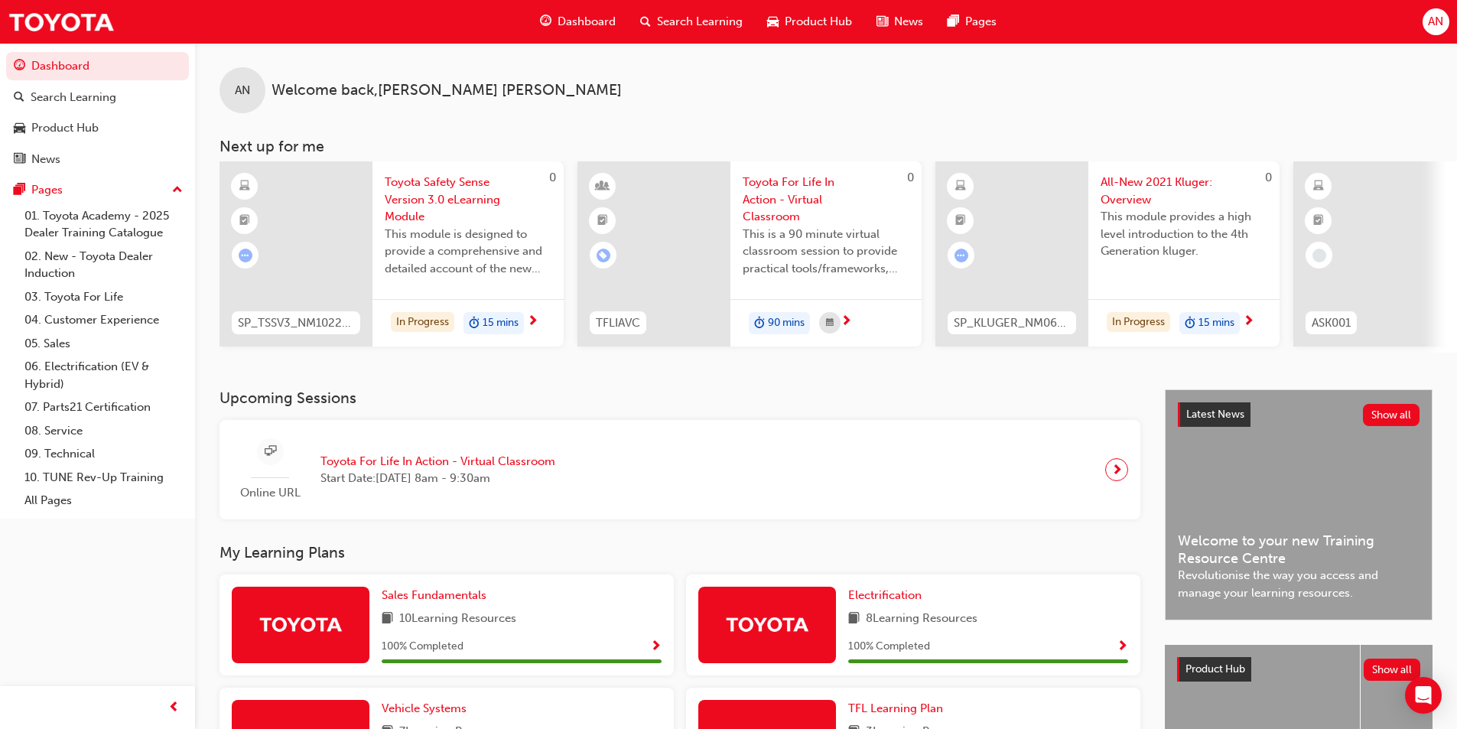
click at [686, 15] on span "Search Learning" at bounding box center [700, 22] width 86 height 18
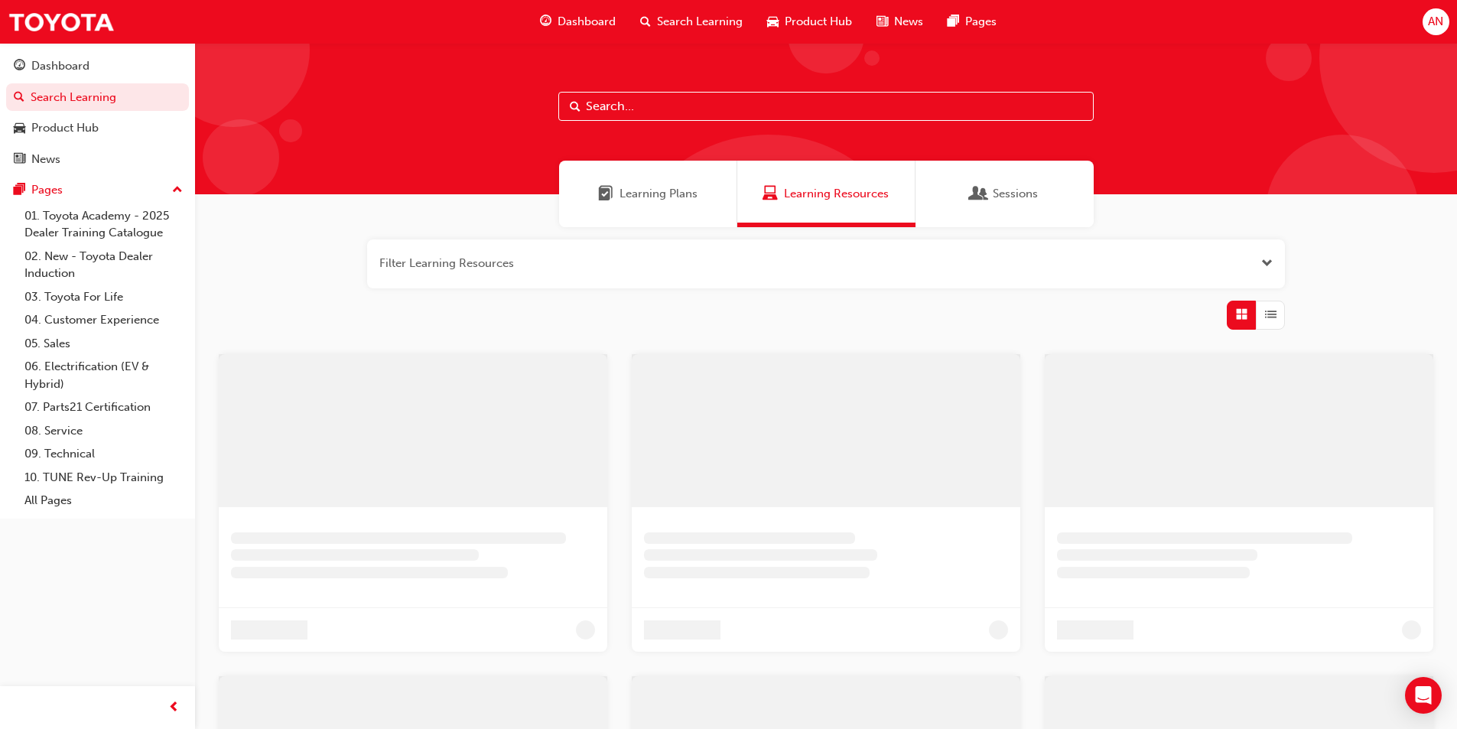
click at [690, 121] on div at bounding box center [826, 118] width 1262 height 151
click at [670, 99] on input "text" at bounding box center [825, 106] width 535 height 29
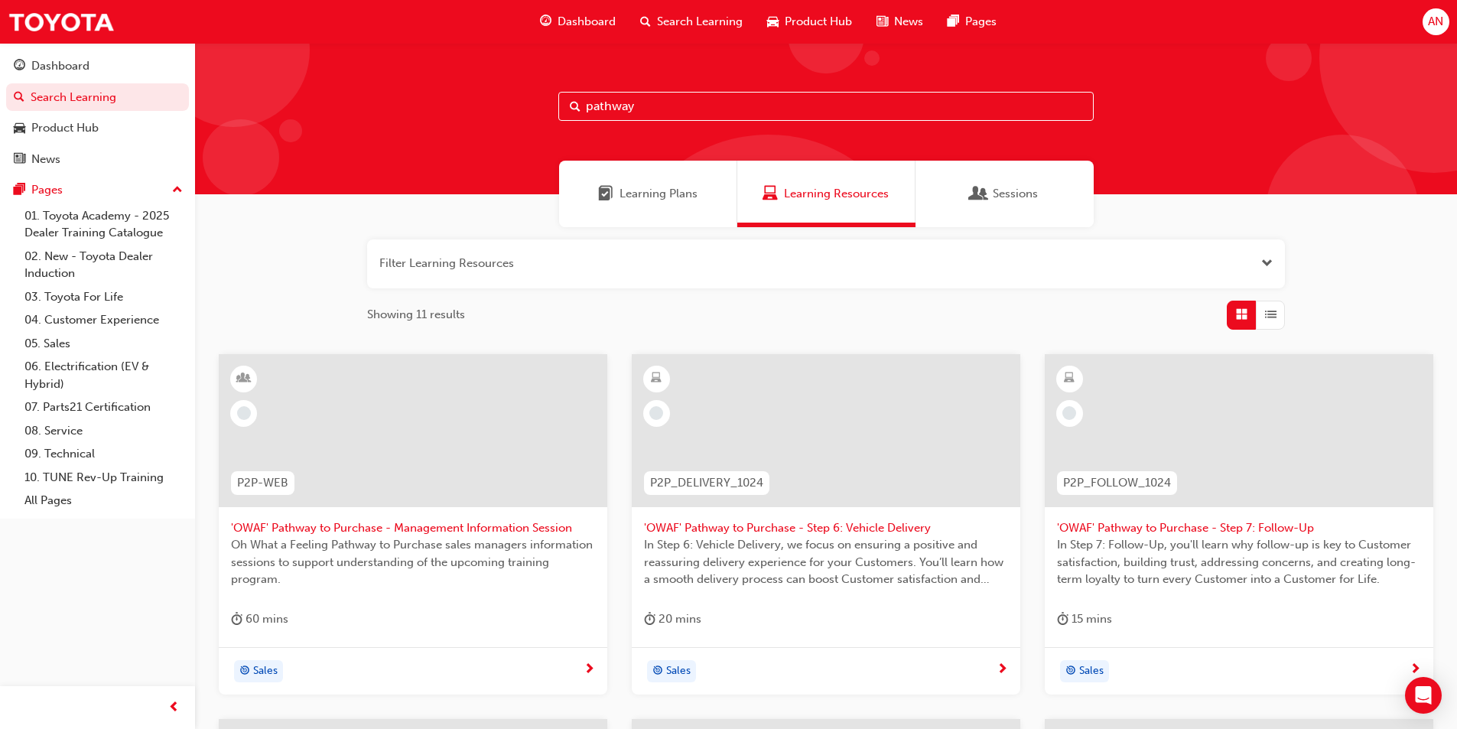
type input "pathway"
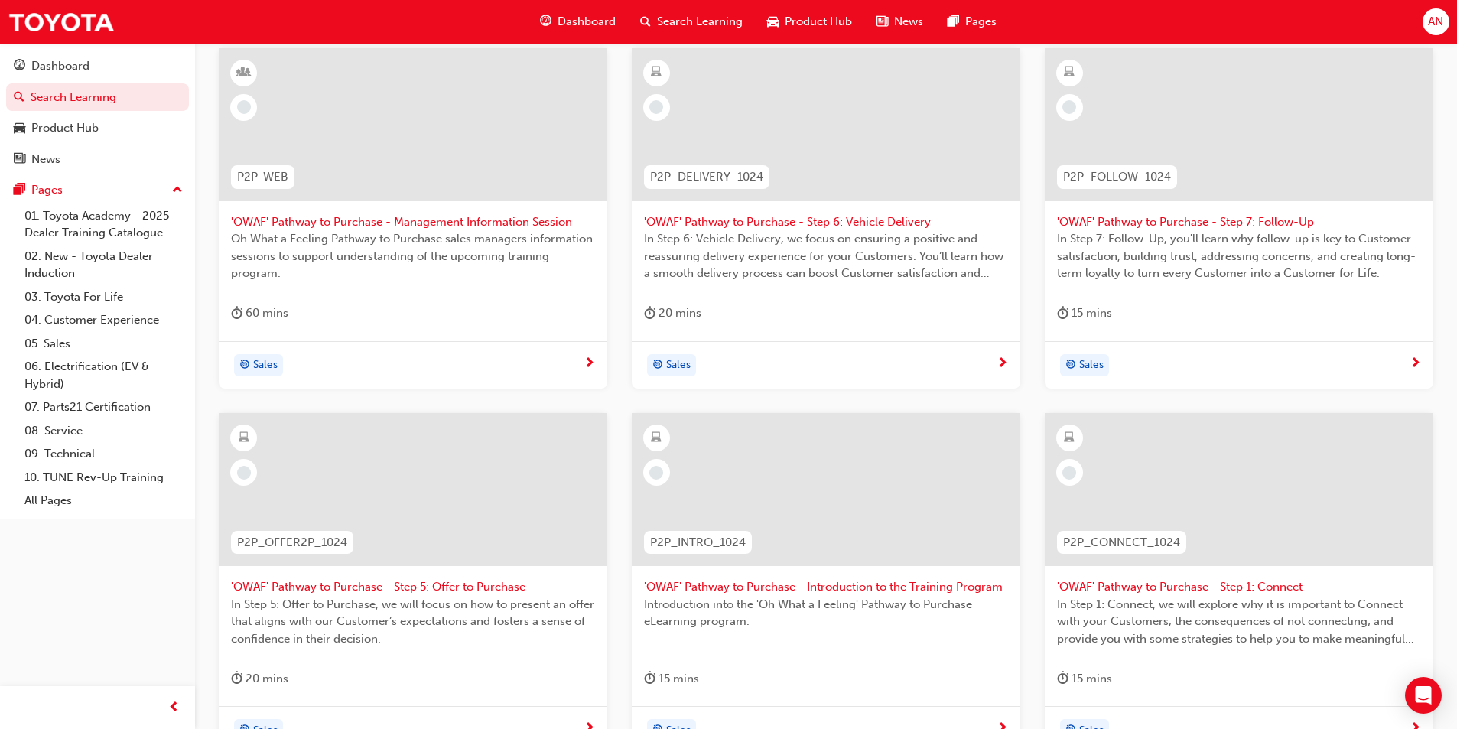
scroll to position [518, 0]
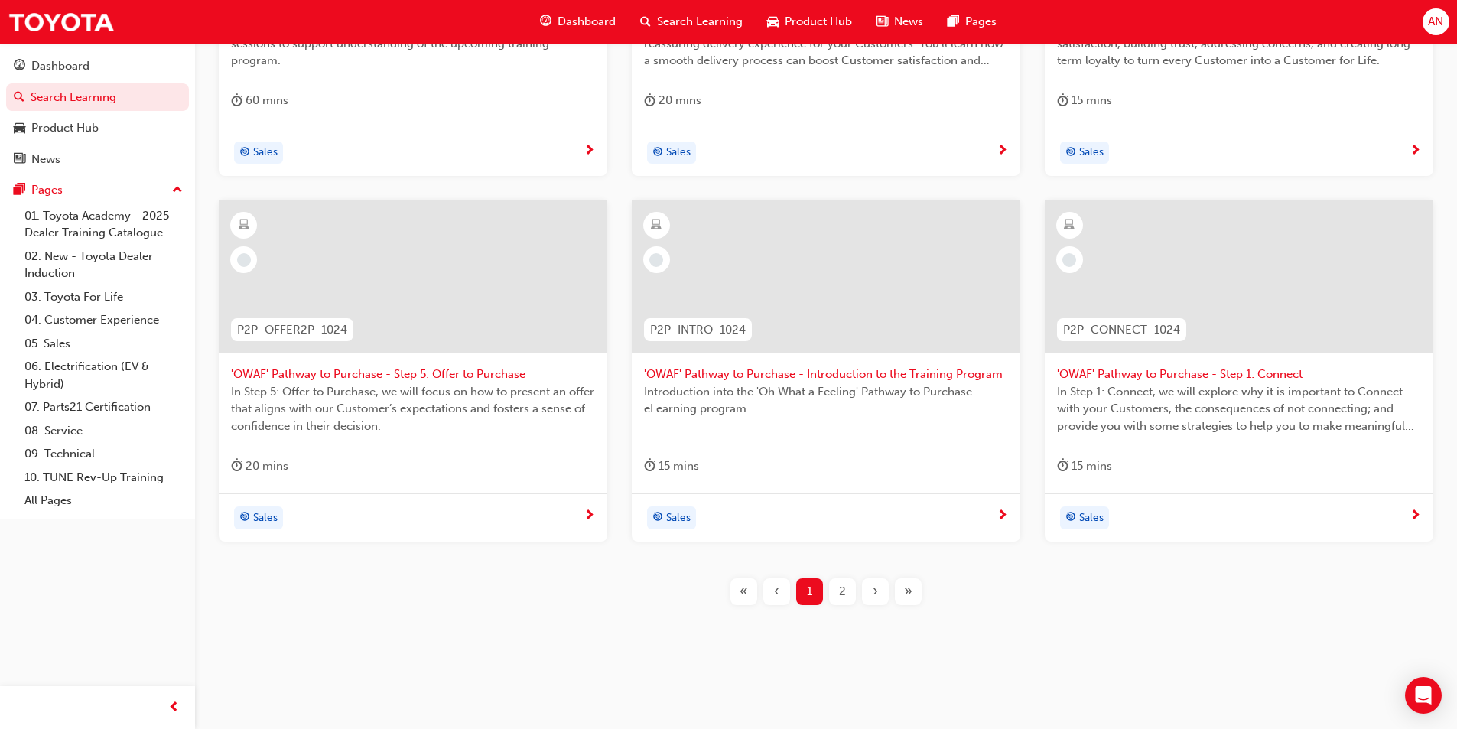
click at [1193, 385] on span "In Step 1: Connect, we will explore why it is important to Connect with your Cu…" at bounding box center [1239, 409] width 364 height 52
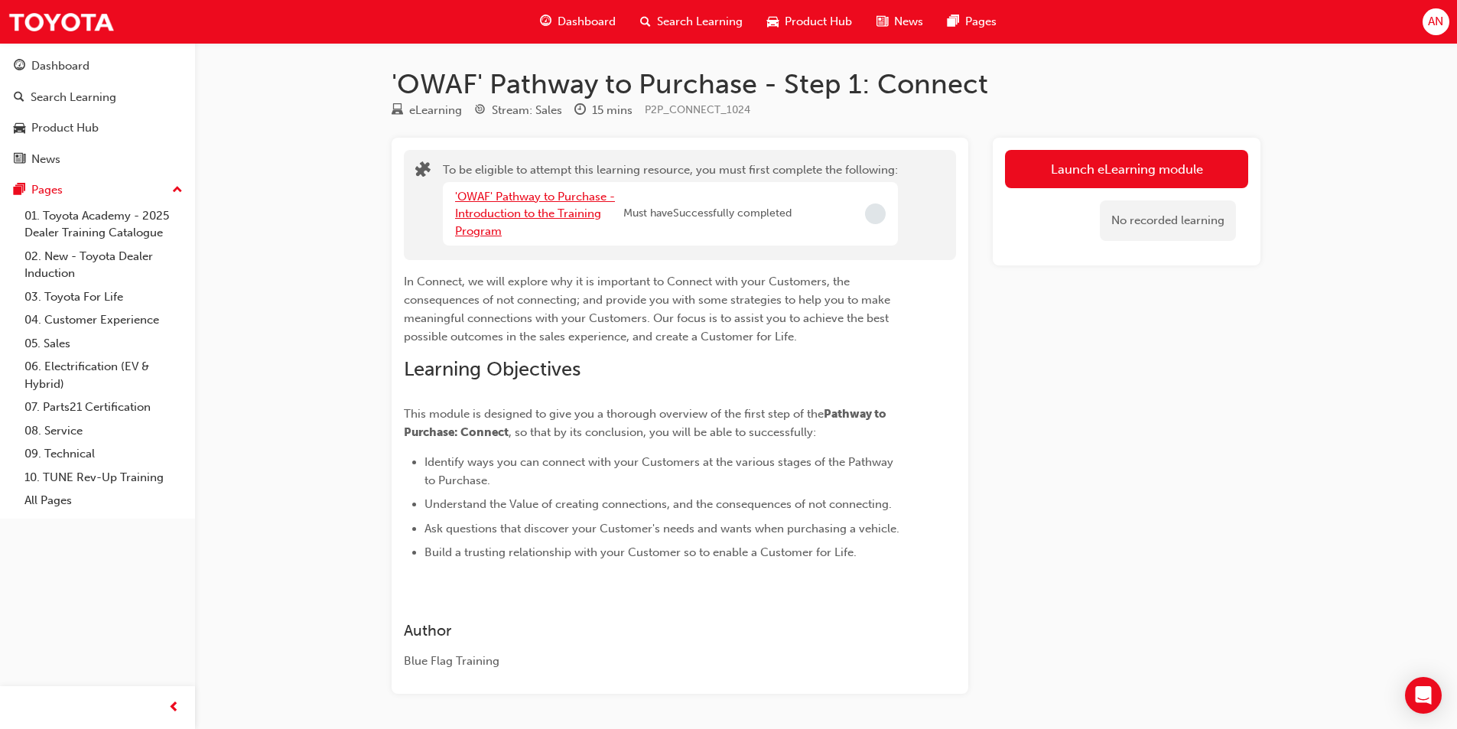
click at [546, 206] on link "'OWAF' Pathway to Purchase - Introduction to the Training Program" at bounding box center [535, 214] width 160 height 48
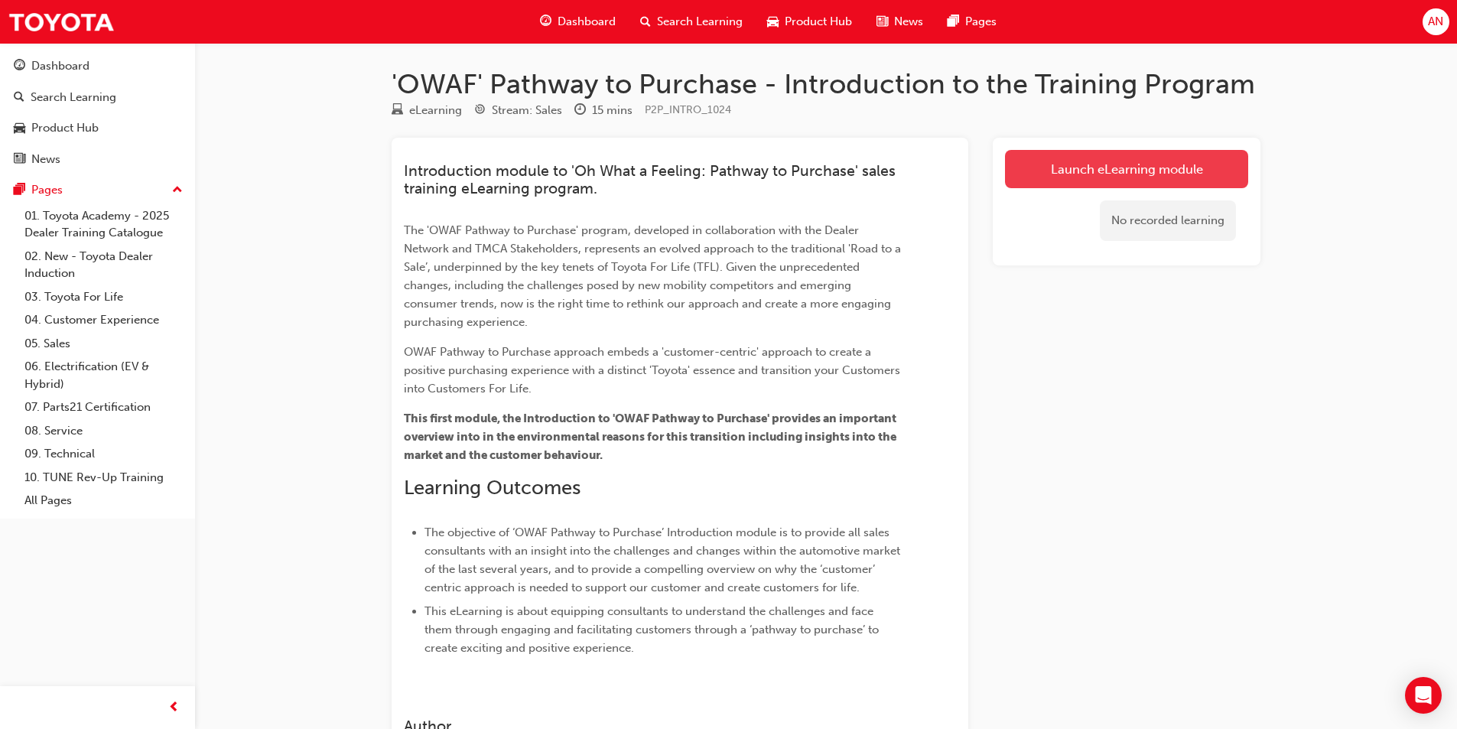
click at [1033, 171] on link "Launch eLearning module" at bounding box center [1126, 169] width 243 height 38
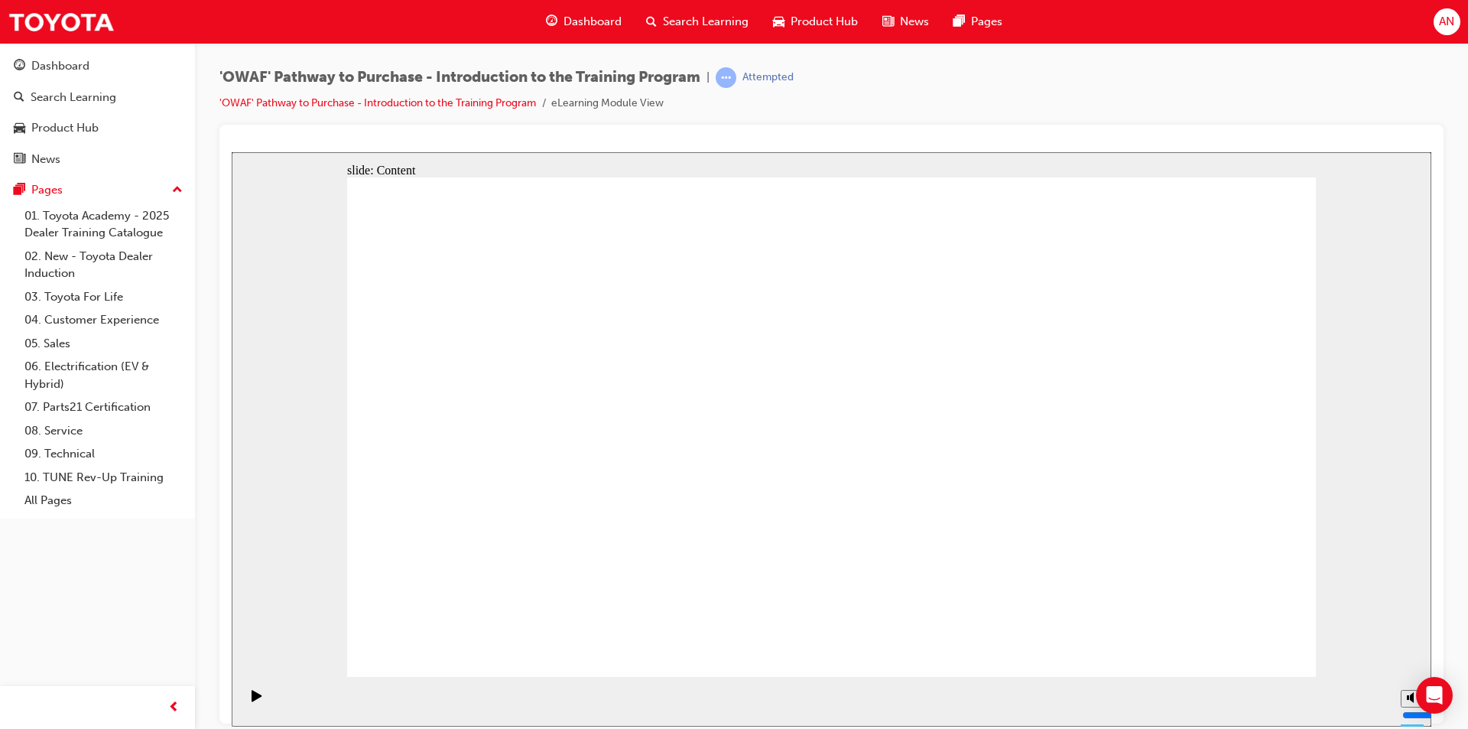
click at [252, 700] on icon "Play (Ctrl+Alt+P)" at bounding box center [257, 694] width 10 height 11
click at [254, 696] on icon "Play (Ctrl+Alt+P)" at bounding box center [257, 695] width 11 height 12
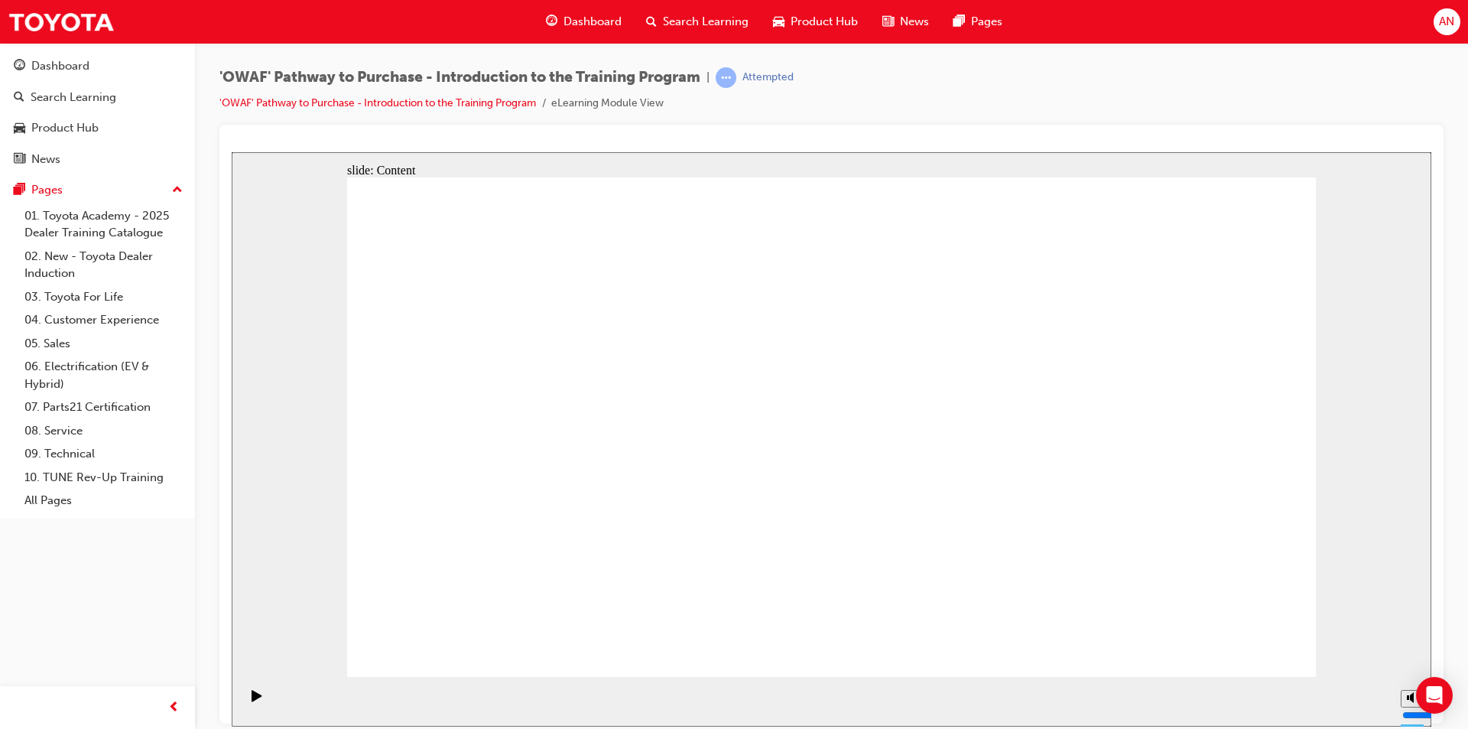
drag, startPoint x: 1412, startPoint y: 642, endPoint x: 1414, endPoint y: 616, distance: 26.1
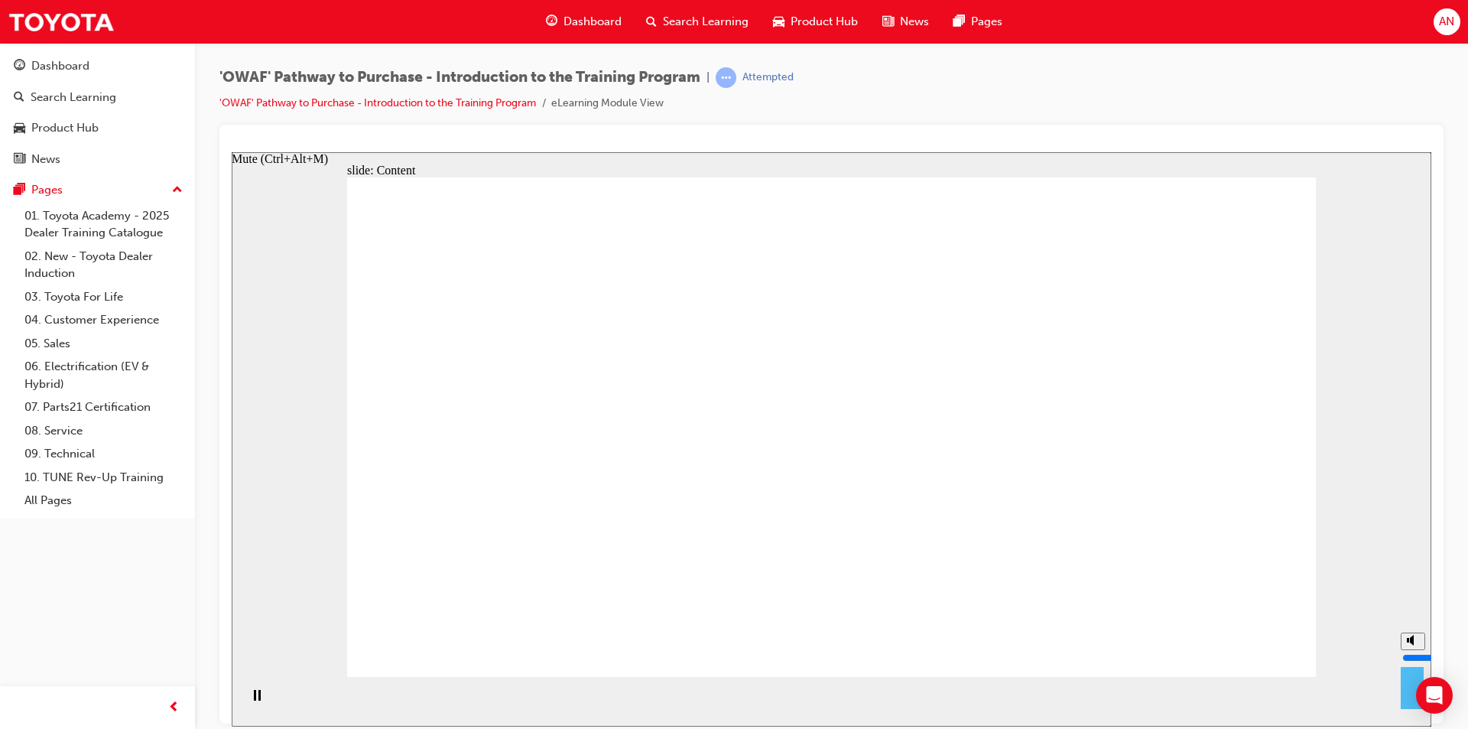
type input "10"
click at [1414, 651] on input "volume" at bounding box center [1451, 657] width 99 height 12
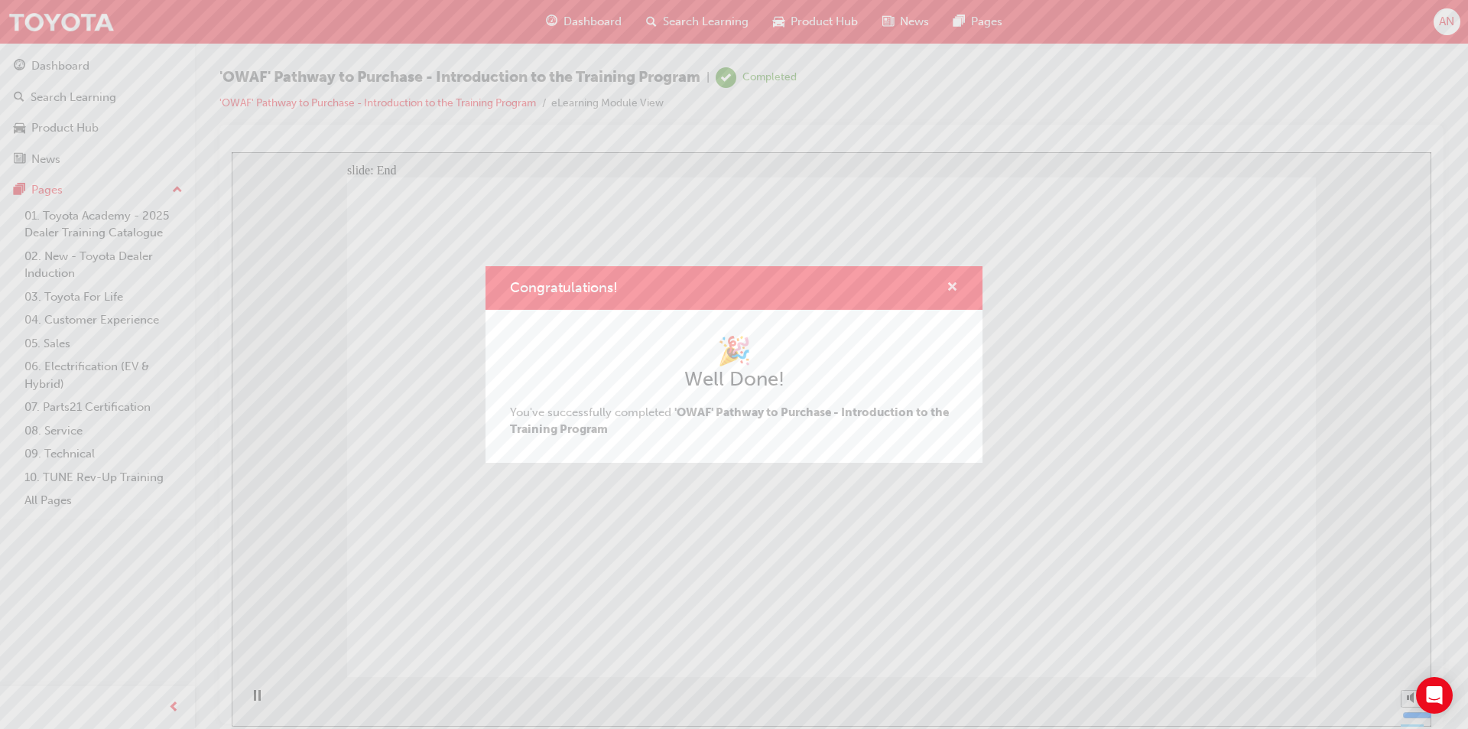
click at [950, 285] on span "cross-icon" at bounding box center [952, 288] width 11 height 14
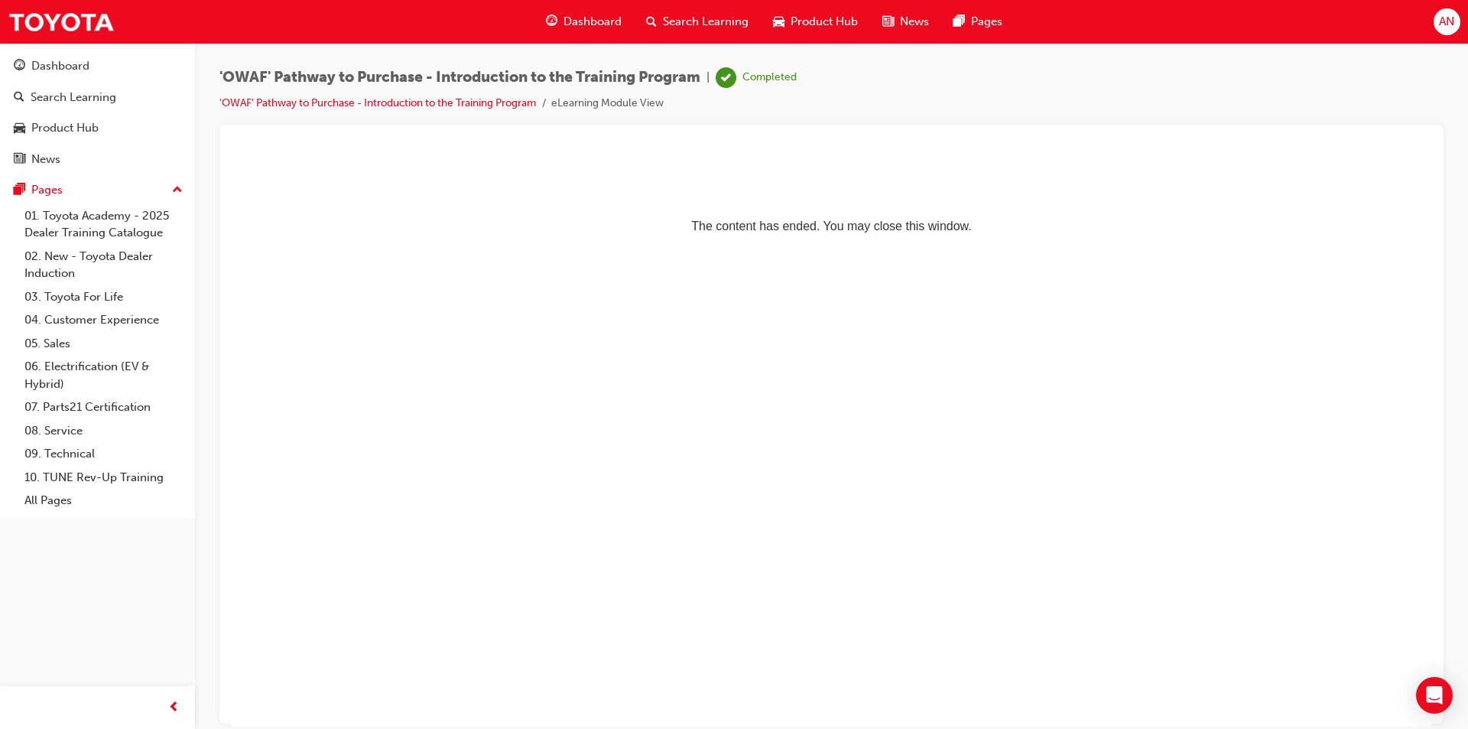
click at [594, 20] on span "Dashboard" at bounding box center [593, 22] width 58 height 18
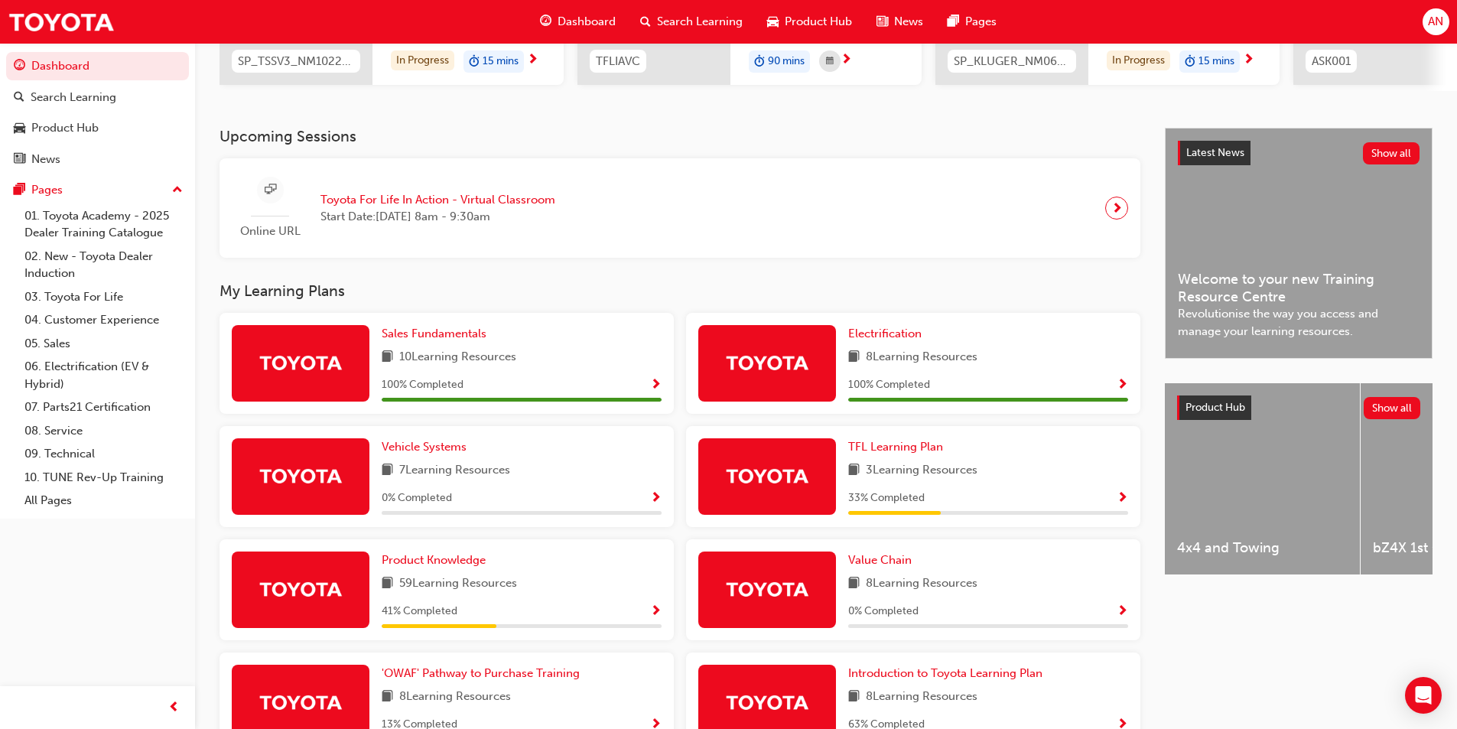
scroll to position [367, 0]
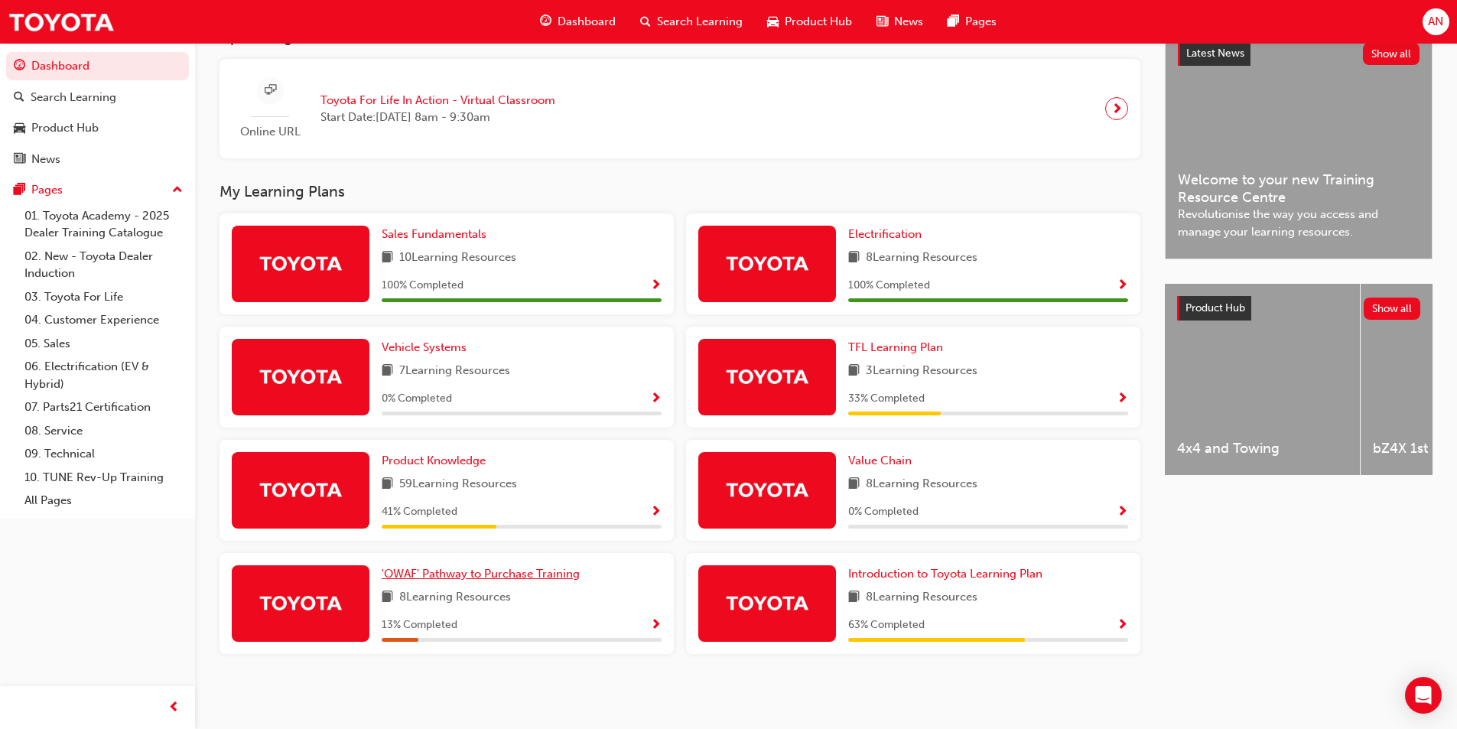
click at [542, 567] on span "'OWAF' Pathway to Purchase Training" at bounding box center [481, 574] width 198 height 14
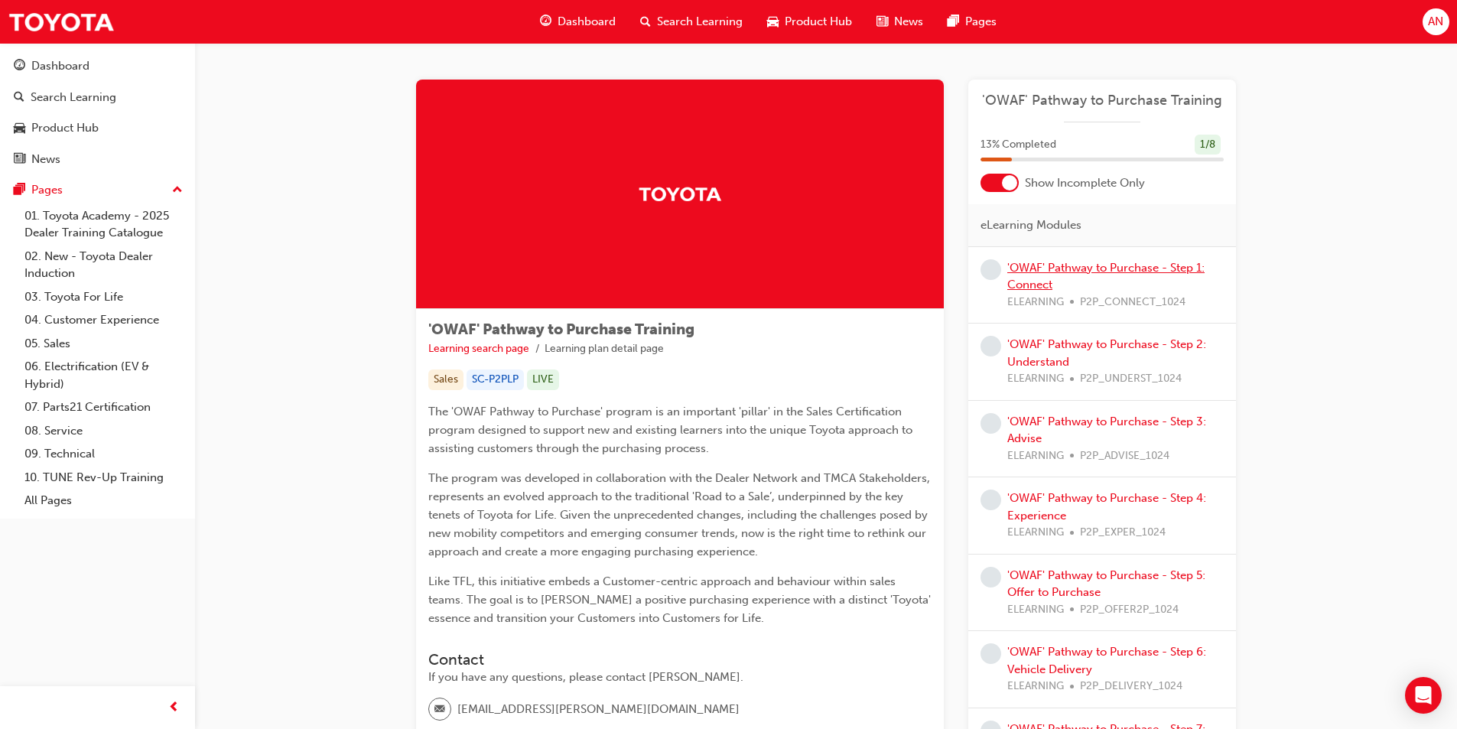
click at [1145, 271] on link "'OWAF' Pathway to Purchase - Step 1: Connect" at bounding box center [1105, 276] width 197 height 31
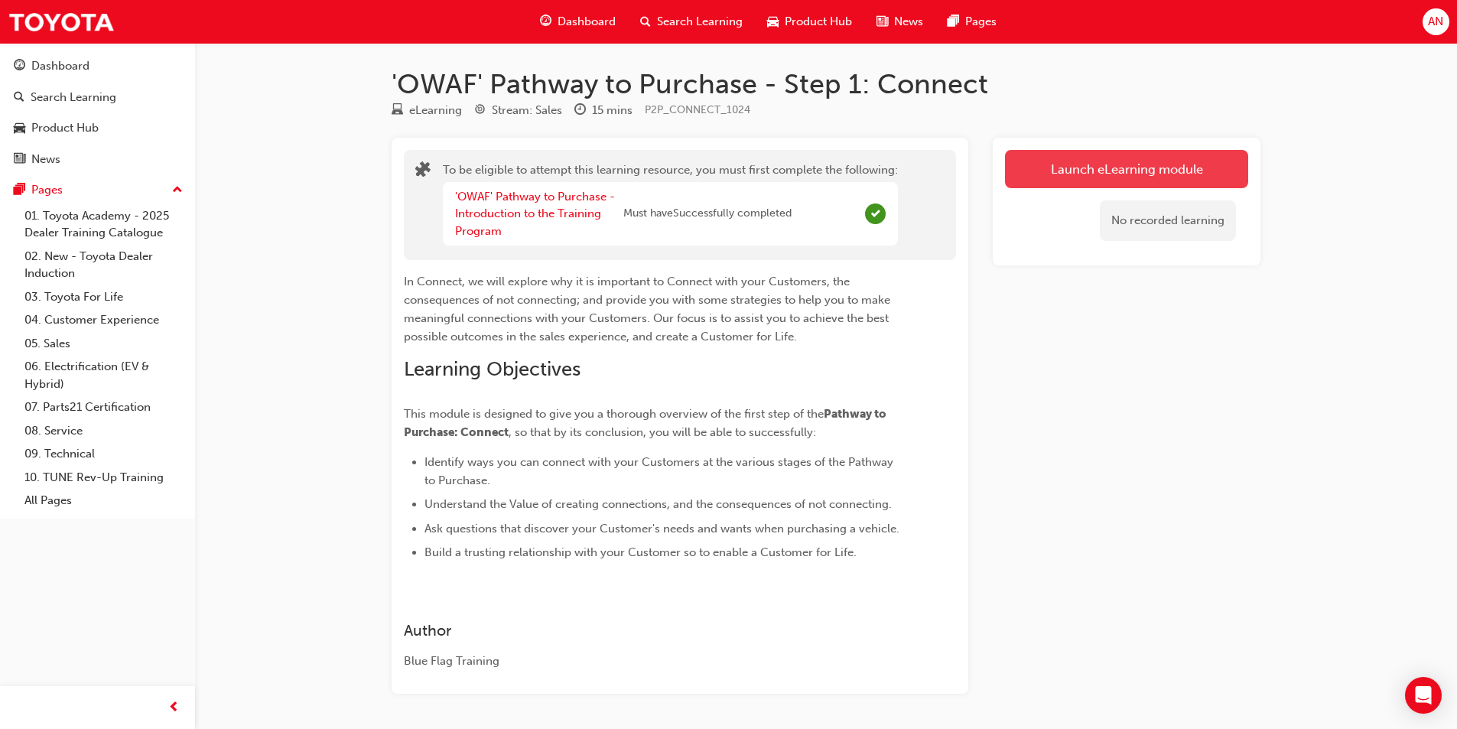
click at [1166, 177] on button "Launch eLearning module" at bounding box center [1126, 169] width 243 height 38
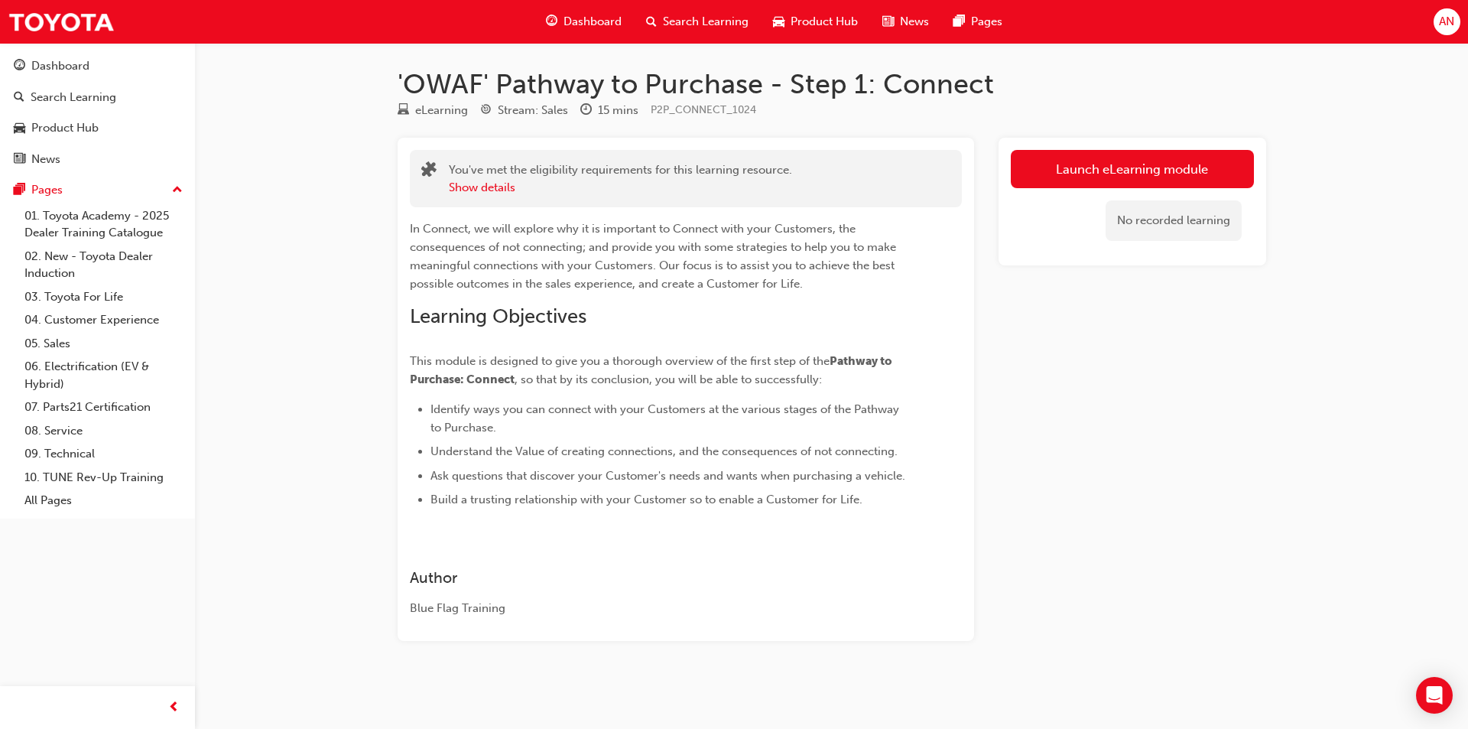
click at [957, 310] on div "In Connect, we will explore why it is important to Connect with your Customers,…" at bounding box center [686, 357] width 552 height 301
click at [1086, 181] on link "Launch eLearning module" at bounding box center [1132, 169] width 243 height 38
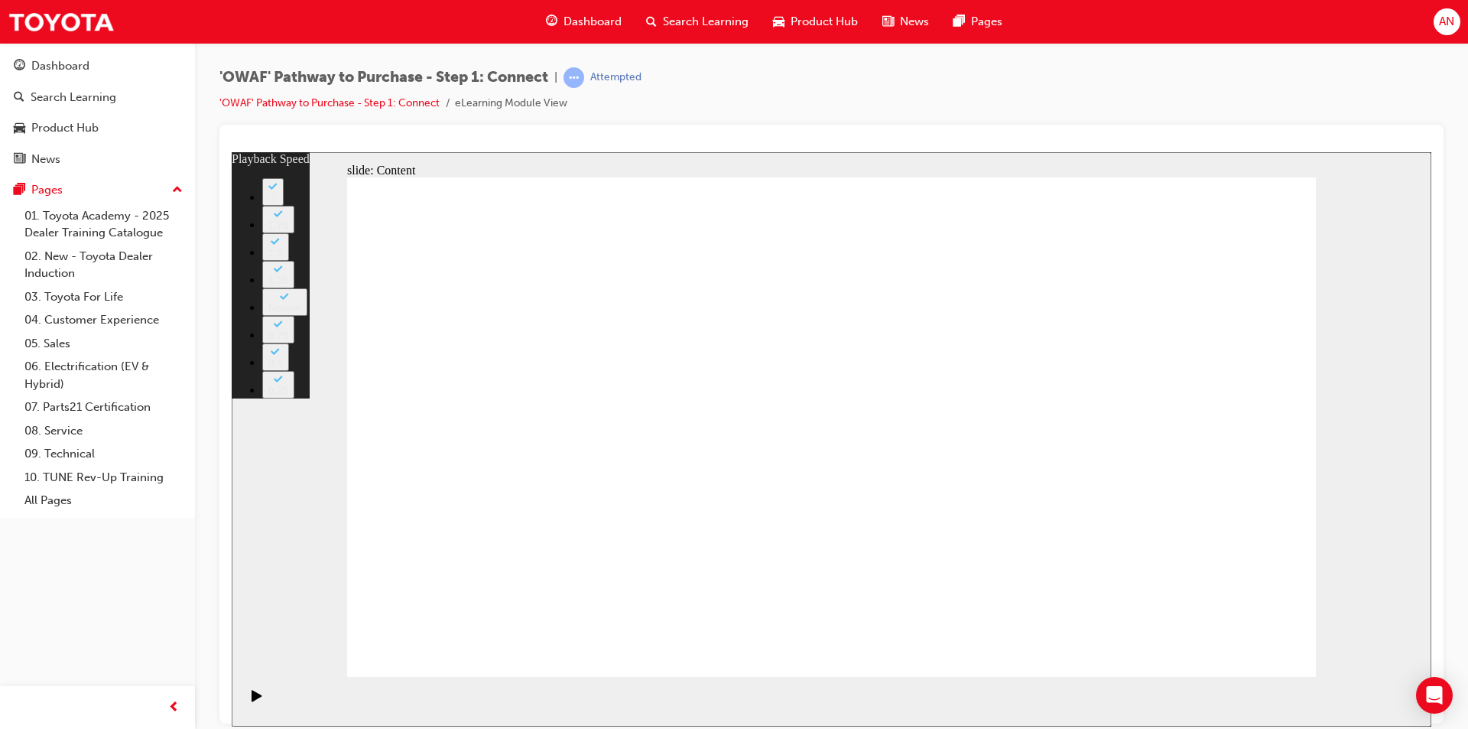
type input "76"
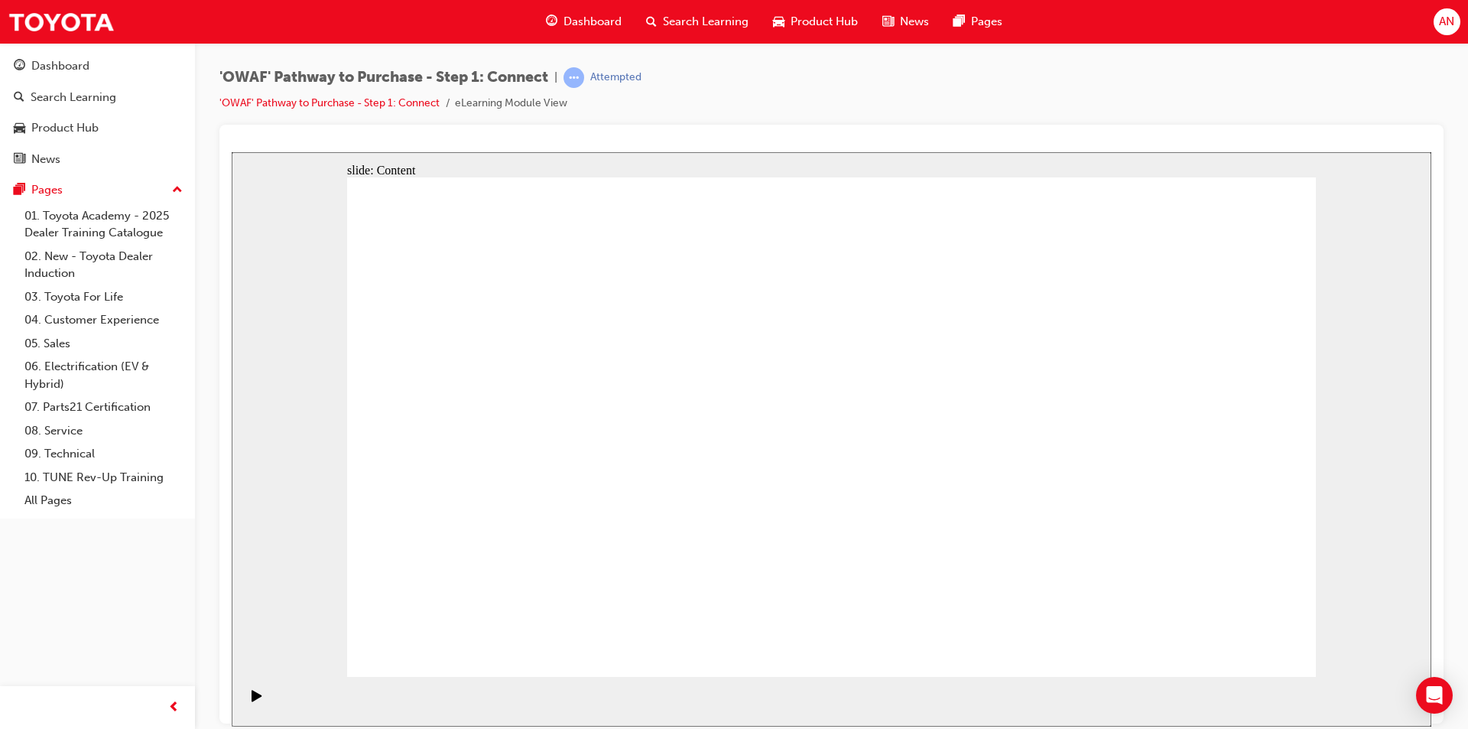
click at [254, 700] on icon "Pause (Ctrl+Alt+P)" at bounding box center [257, 694] width 7 height 11
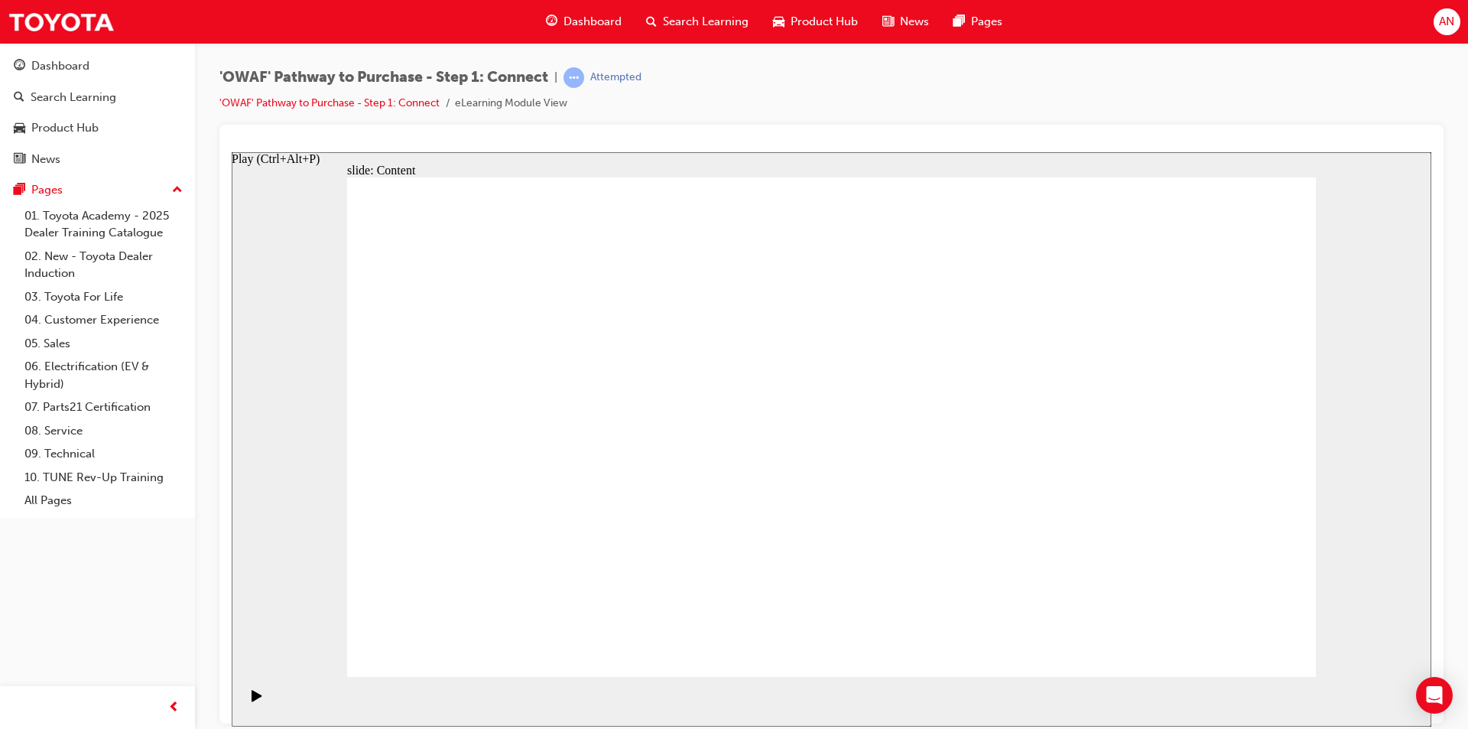
click at [252, 700] on icon "Play (Ctrl+Alt+P)" at bounding box center [257, 694] width 10 height 11
drag, startPoint x: 1270, startPoint y: 631, endPoint x: 1281, endPoint y: 628, distance: 11.1
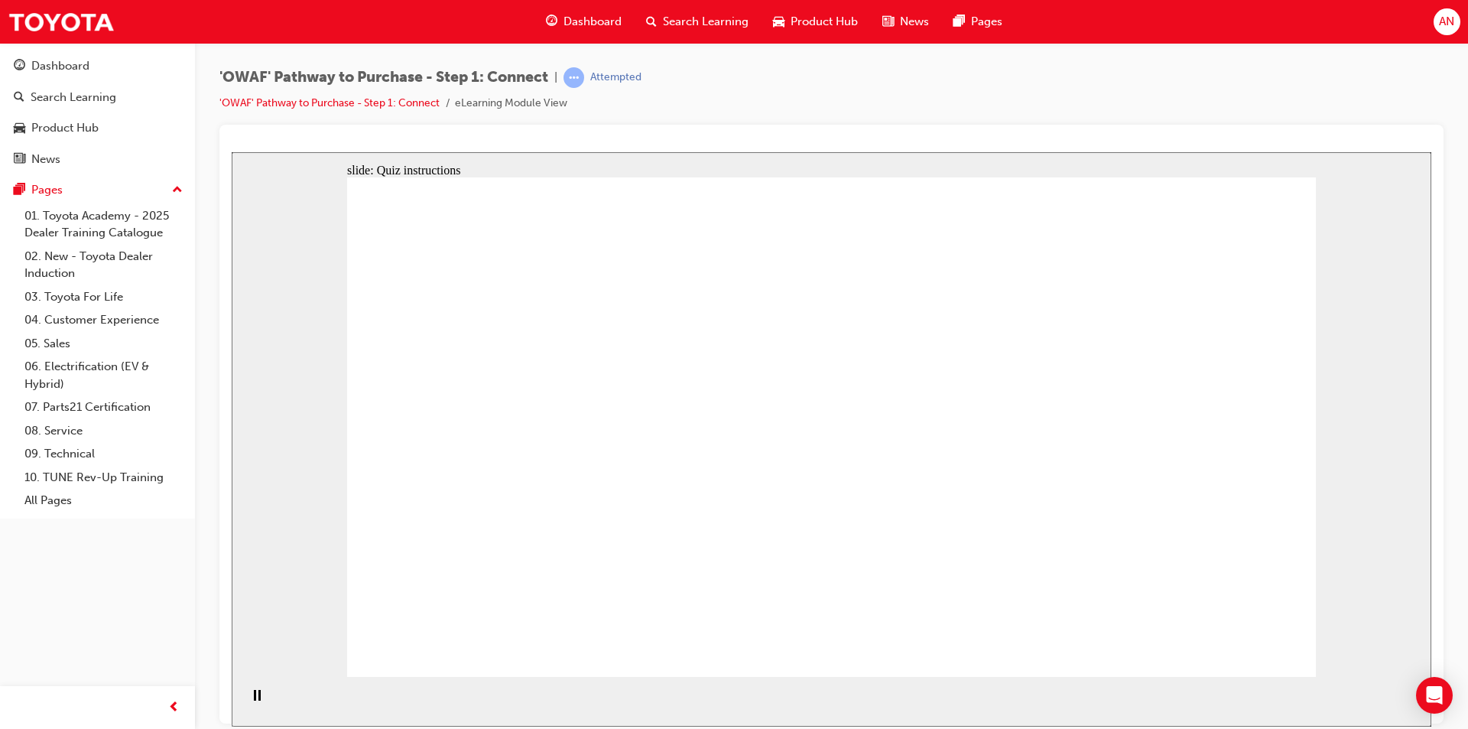
drag, startPoint x: 639, startPoint y: 589, endPoint x: 1116, endPoint y: 269, distance: 573.6
drag, startPoint x: 726, startPoint y: 569, endPoint x: 1200, endPoint y: 309, distance: 540.6
drag, startPoint x: 555, startPoint y: 473, endPoint x: 1211, endPoint y: 436, distance: 657.1
drag, startPoint x: 667, startPoint y: 465, endPoint x: 1129, endPoint y: 546, distance: 468.1
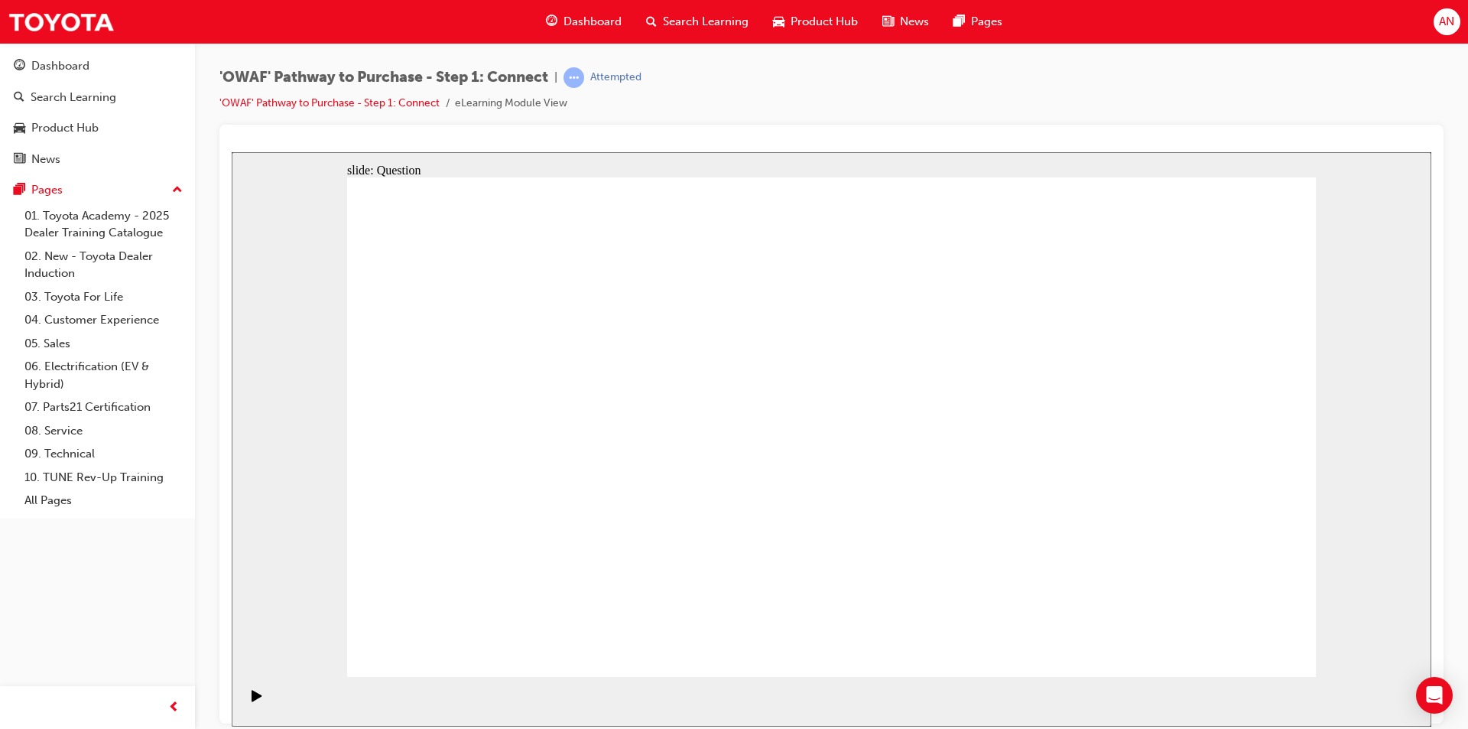
drag, startPoint x: 752, startPoint y: 503, endPoint x: 833, endPoint y: 502, distance: 81.1
drag, startPoint x: 807, startPoint y: 492, endPoint x: 992, endPoint y: 551, distance: 194.2
drag, startPoint x: 474, startPoint y: 477, endPoint x: 975, endPoint y: 465, distance: 501.0
drag, startPoint x: 509, startPoint y: 565, endPoint x: 979, endPoint y: 309, distance: 535.5
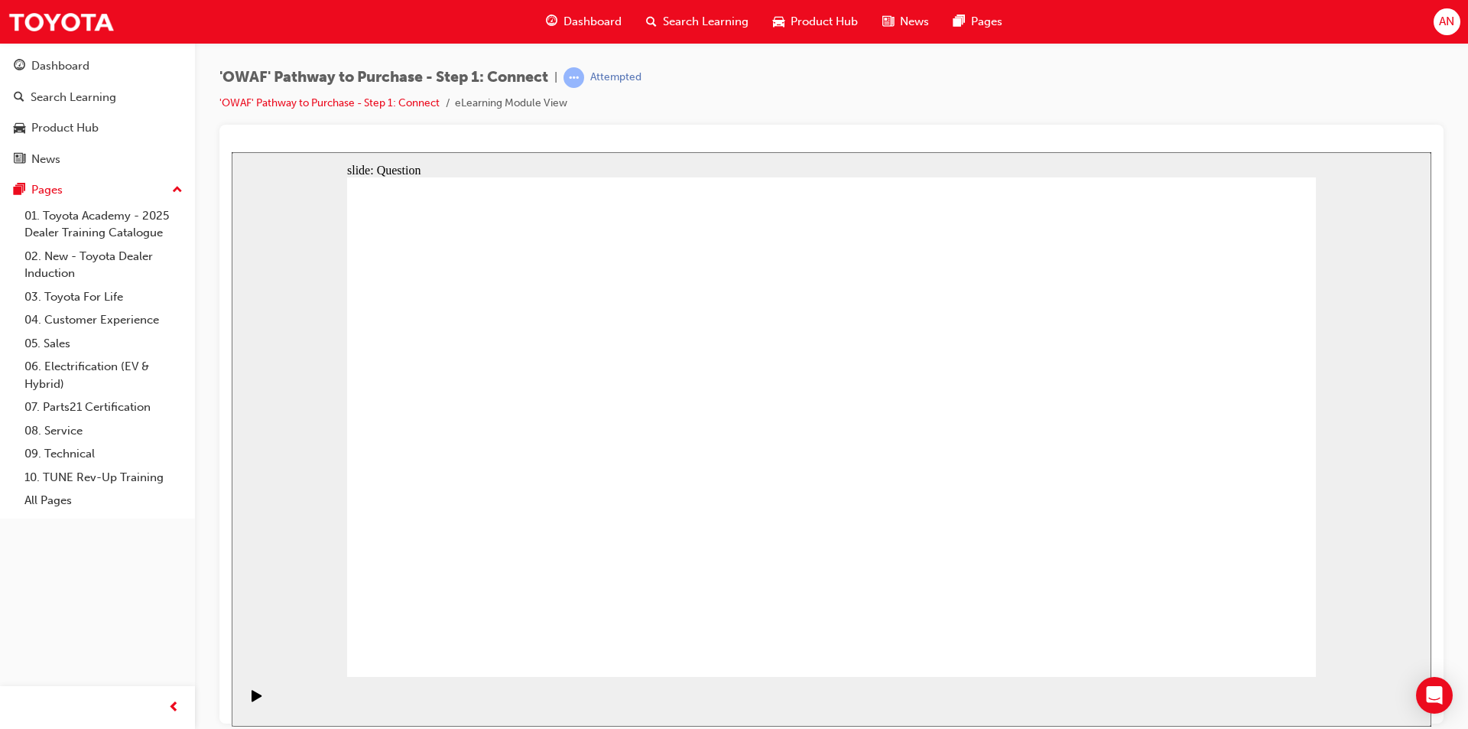
drag, startPoint x: 1216, startPoint y: 437, endPoint x: 920, endPoint y: 447, distance: 296.1
